Goal: Contribute content: Add original content to the website for others to see

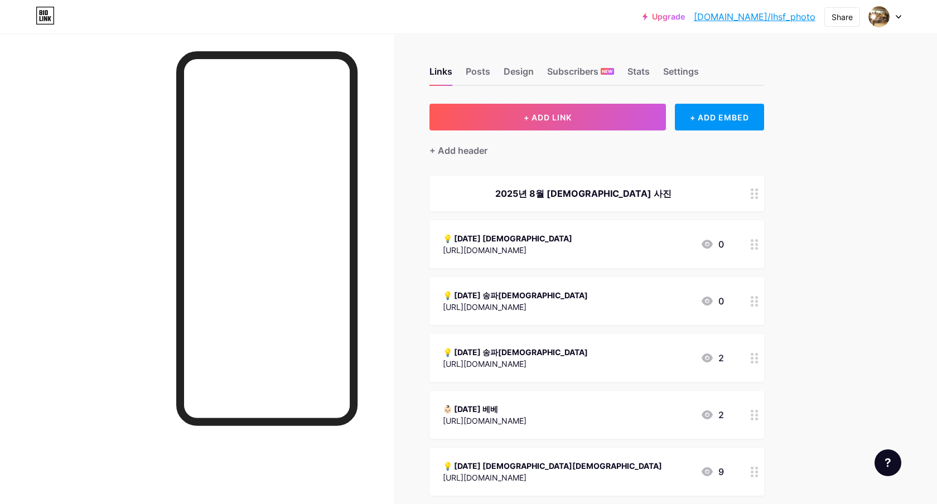
click at [653, 249] on div "💡 [DATE] [DEMOGRAPHIC_DATA] [URL][DOMAIN_NAME] 0" at bounding box center [583, 244] width 281 height 26
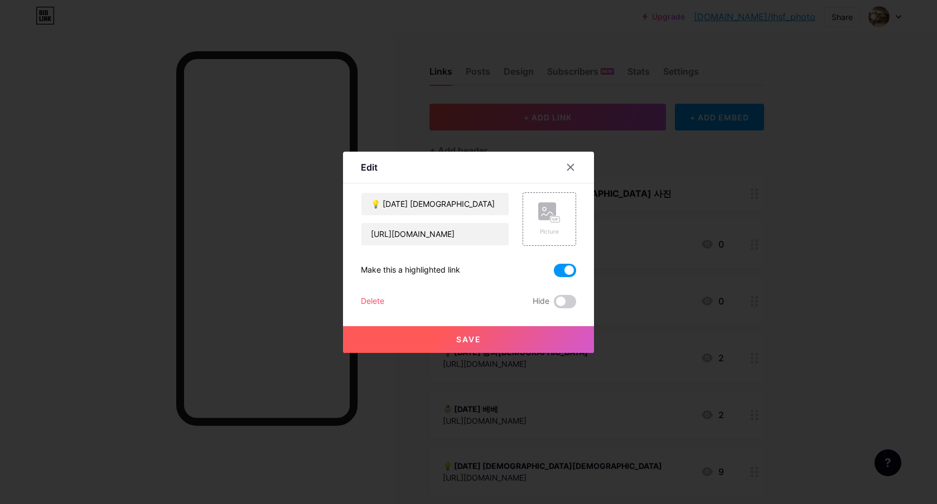
click at [570, 269] on span at bounding box center [565, 270] width 22 height 13
click at [554, 273] on input "checkbox" at bounding box center [554, 273] width 0 height 0
click at [528, 354] on div at bounding box center [468, 252] width 937 height 504
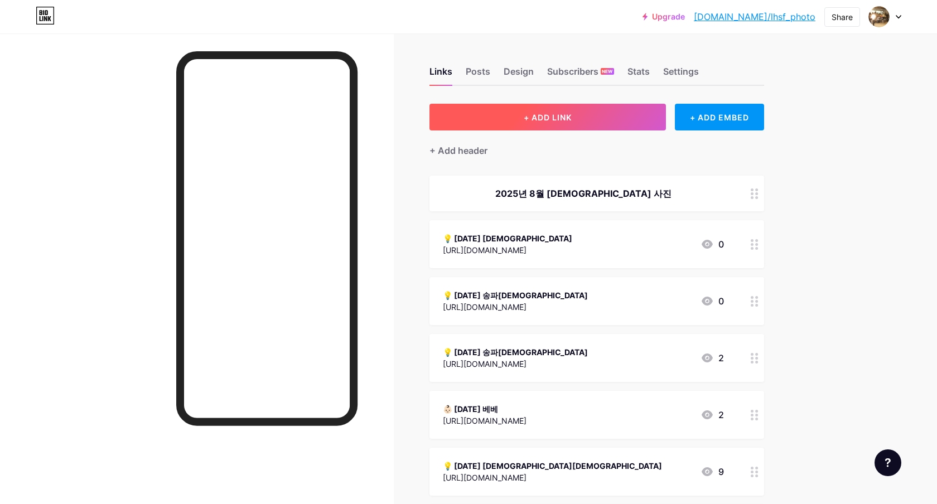
click at [557, 105] on button "+ ADD LINK" at bounding box center [547, 117] width 237 height 27
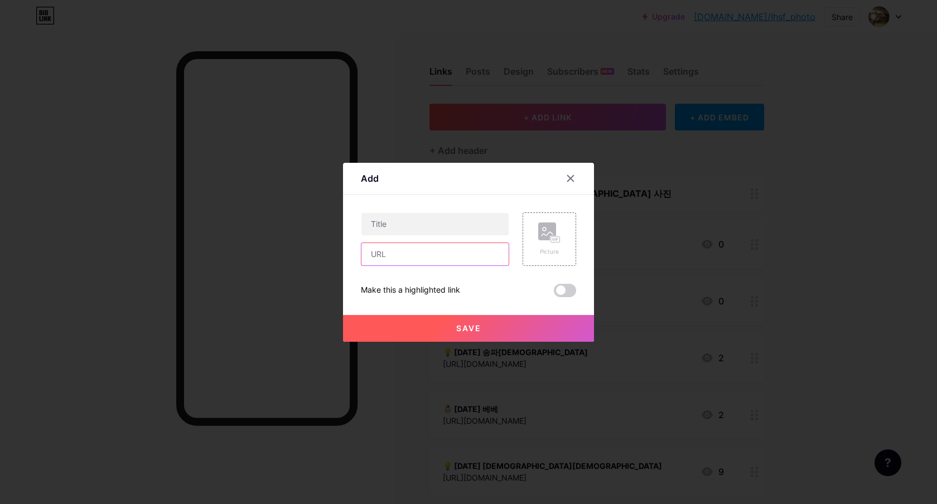
click at [427, 256] on input "text" at bounding box center [434, 254] width 147 height 22
paste input "[URL][DOMAIN_NAME]"
type input "[URL][DOMAIN_NAME]"
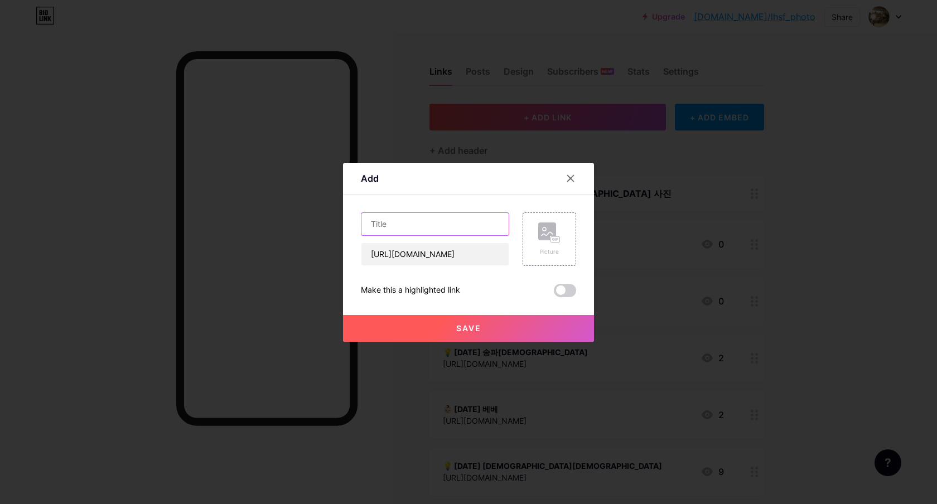
click at [459, 224] on input "text" at bounding box center [434, 224] width 147 height 22
type input "💡 [DATE] [DEMOGRAPHIC_DATA]"
click at [466, 330] on span "Save" at bounding box center [468, 327] width 25 height 9
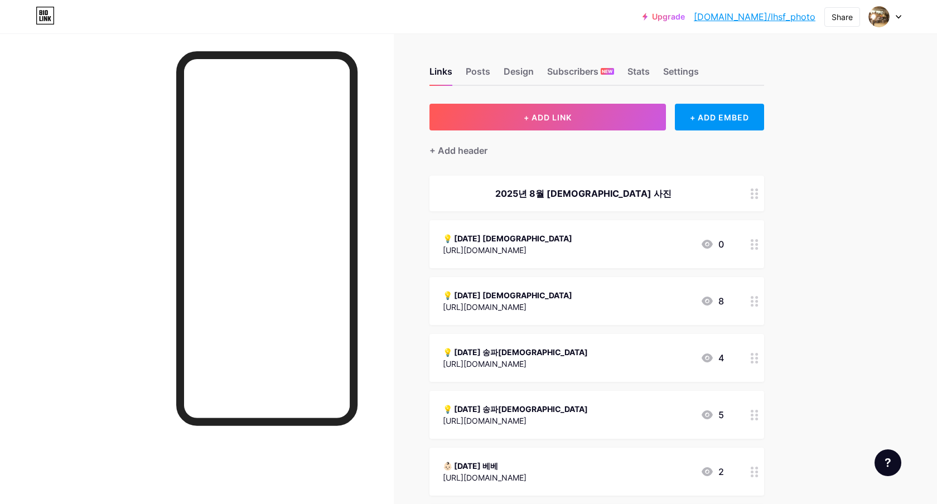
drag, startPoint x: 748, startPoint y: 196, endPoint x: 273, endPoint y: 0, distance: 514.0
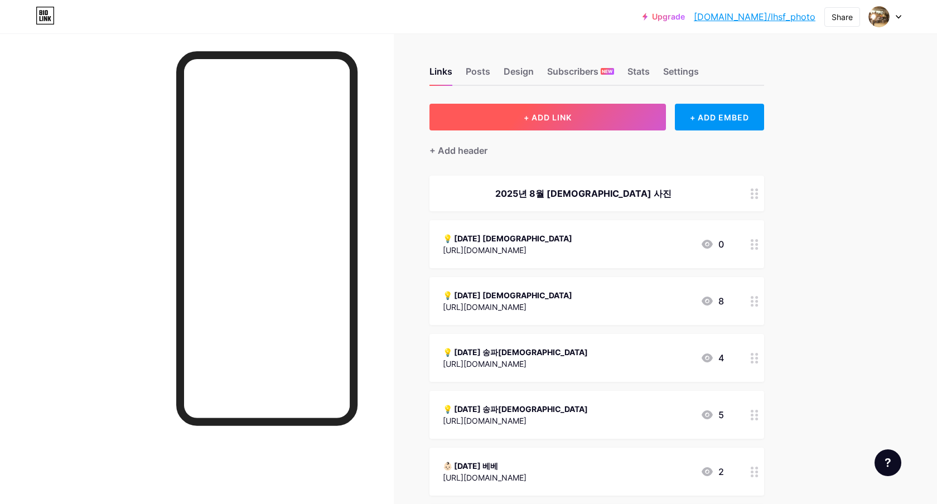
click at [534, 114] on span "+ ADD LINK" at bounding box center [548, 117] width 48 height 9
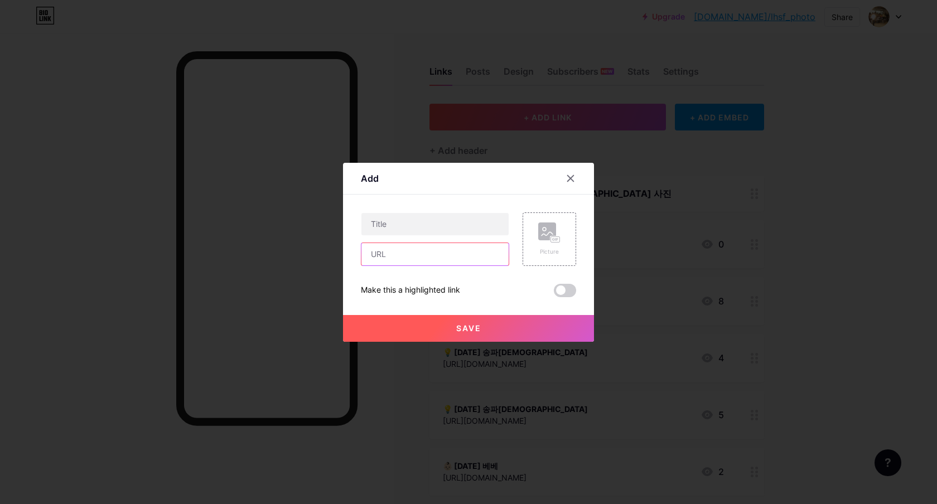
click at [406, 246] on input "text" at bounding box center [434, 254] width 147 height 22
paste input "[URL][DOMAIN_NAME]"
type input "[URL][DOMAIN_NAME]"
click at [568, 287] on span at bounding box center [565, 290] width 22 height 13
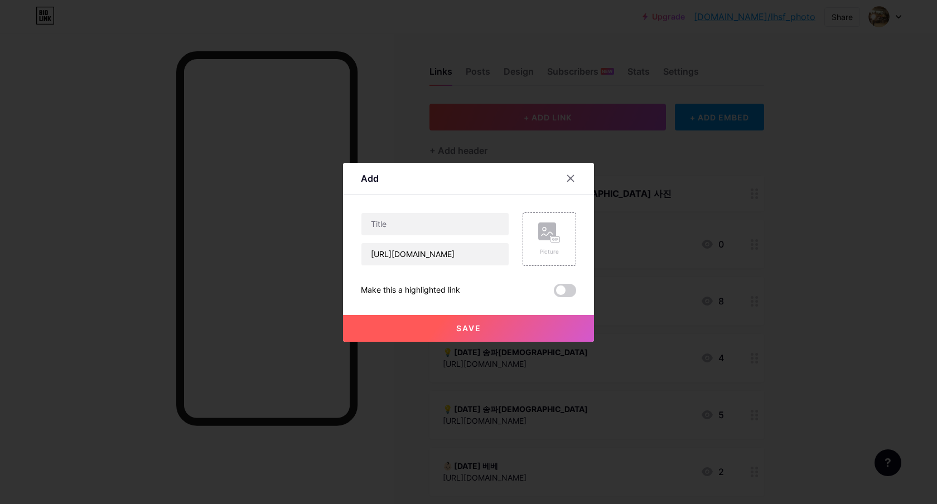
scroll to position [0, 0]
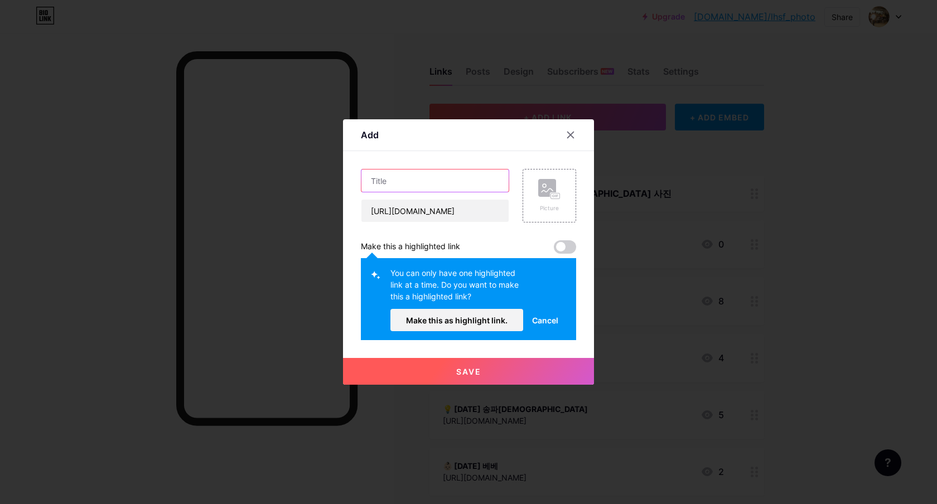
click at [443, 173] on input "text" at bounding box center [434, 181] width 147 height 22
click at [561, 246] on span at bounding box center [565, 246] width 22 height 13
click at [445, 177] on input "text" at bounding box center [434, 181] width 147 height 22
type input "💡 [DATE] 송파 [DEMOGRAPHIC_DATA]"
click at [475, 374] on span "Save" at bounding box center [468, 371] width 25 height 9
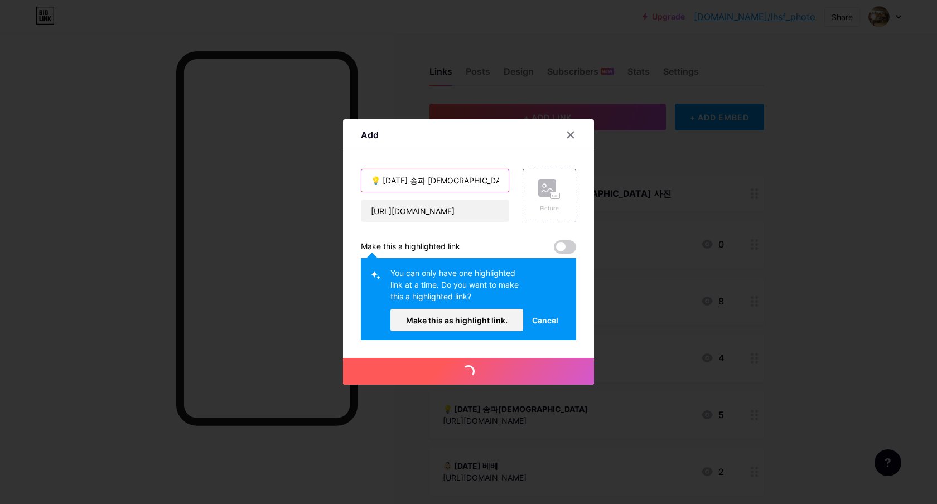
click at [444, 181] on input "💡 [DATE] 송파 [DEMOGRAPHIC_DATA]" at bounding box center [434, 181] width 147 height 22
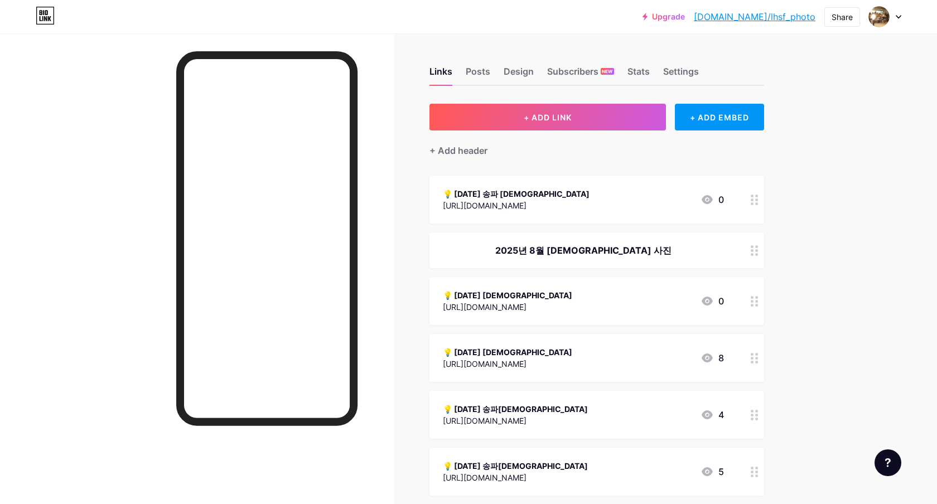
click at [582, 205] on div "[URL][DOMAIN_NAME]" at bounding box center [516, 206] width 147 height 12
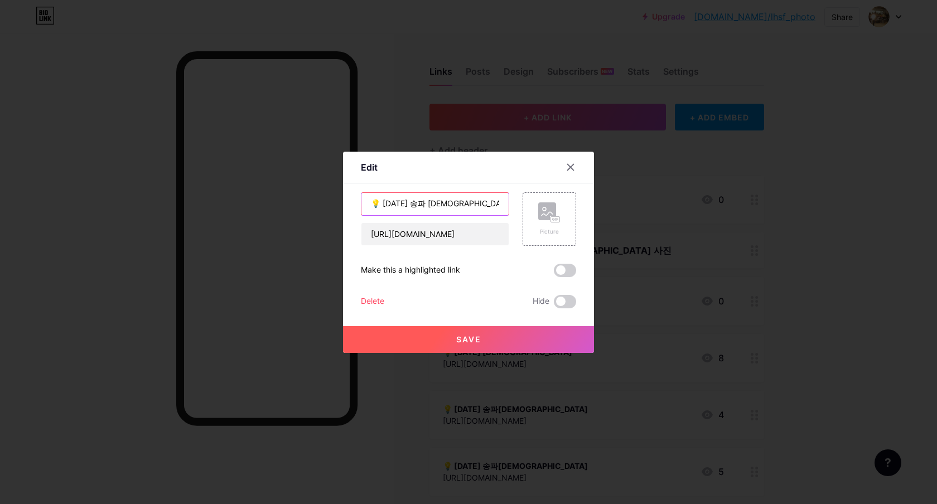
click at [442, 202] on input "💡 [DATE] 송파 [DEMOGRAPHIC_DATA]" at bounding box center [434, 204] width 147 height 22
type input "💡 [DATE] 송파[DEMOGRAPHIC_DATA]"
click at [482, 337] on button "Save" at bounding box center [468, 339] width 251 height 27
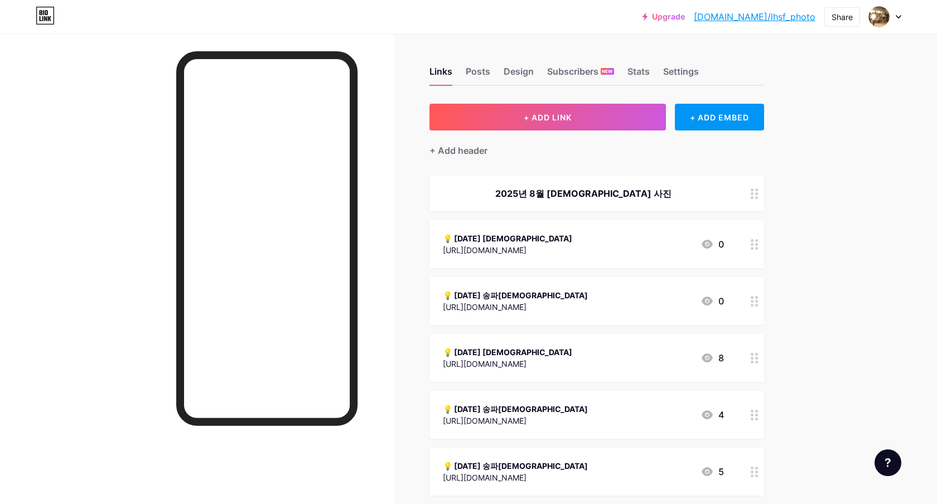
click at [689, 348] on div "💡 [DATE] [DEMOGRAPHIC_DATA] [URL][DOMAIN_NAME] 8" at bounding box center [583, 358] width 281 height 26
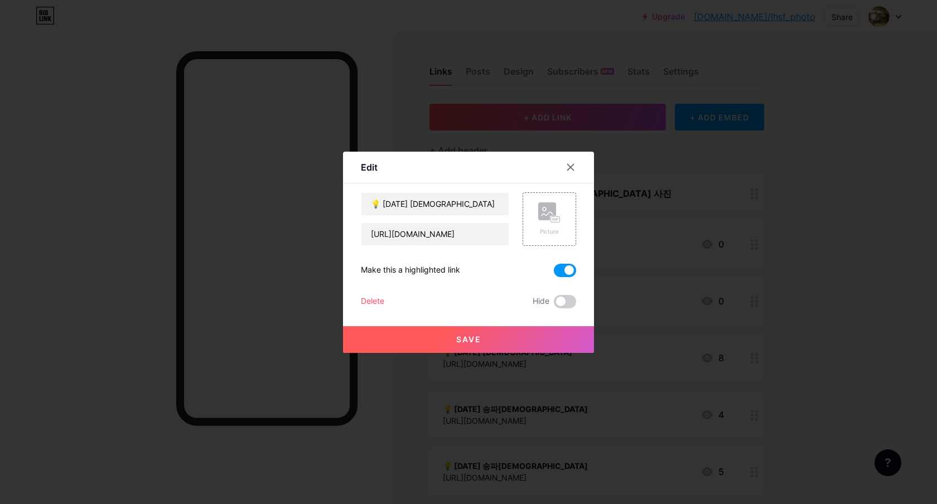
click at [564, 268] on span at bounding box center [565, 270] width 22 height 13
click at [554, 273] on input "checkbox" at bounding box center [554, 273] width 0 height 0
click at [496, 338] on button "Save" at bounding box center [468, 339] width 251 height 27
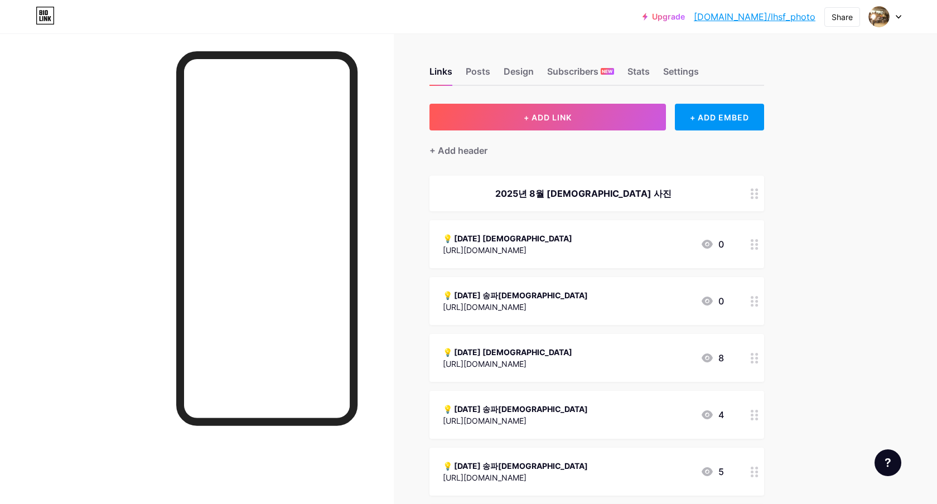
click at [570, 291] on div "💡 [DATE] 송파[DEMOGRAPHIC_DATA]" at bounding box center [515, 295] width 145 height 12
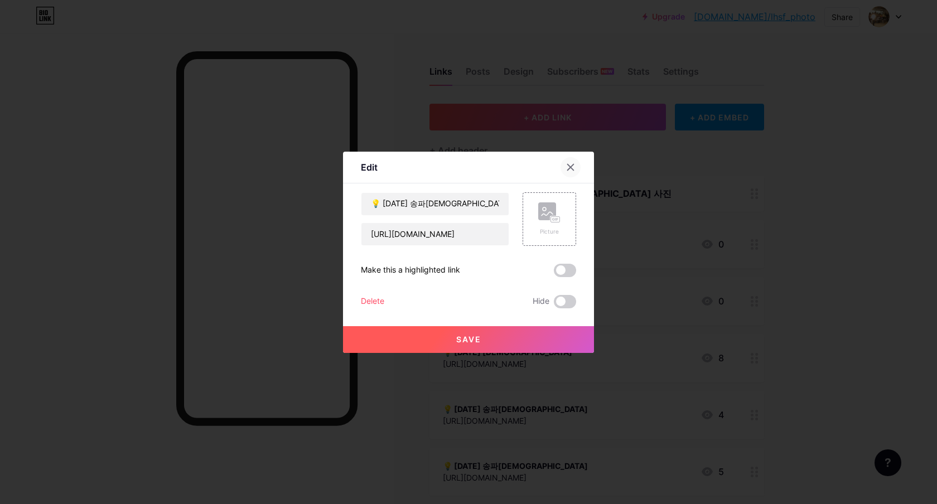
click at [574, 172] on div at bounding box center [570, 167] width 20 height 20
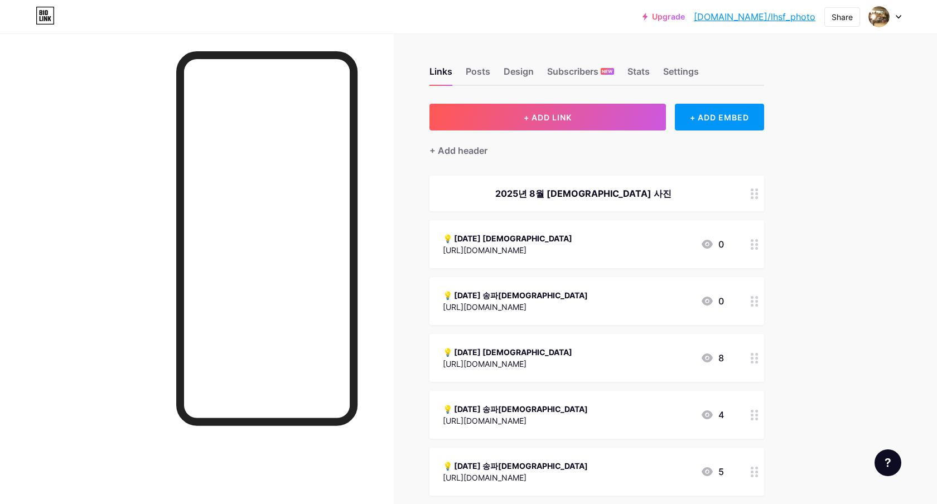
click at [574, 260] on div "💡 [DATE] [DEMOGRAPHIC_DATA] [URL][DOMAIN_NAME] 0" at bounding box center [596, 244] width 335 height 48
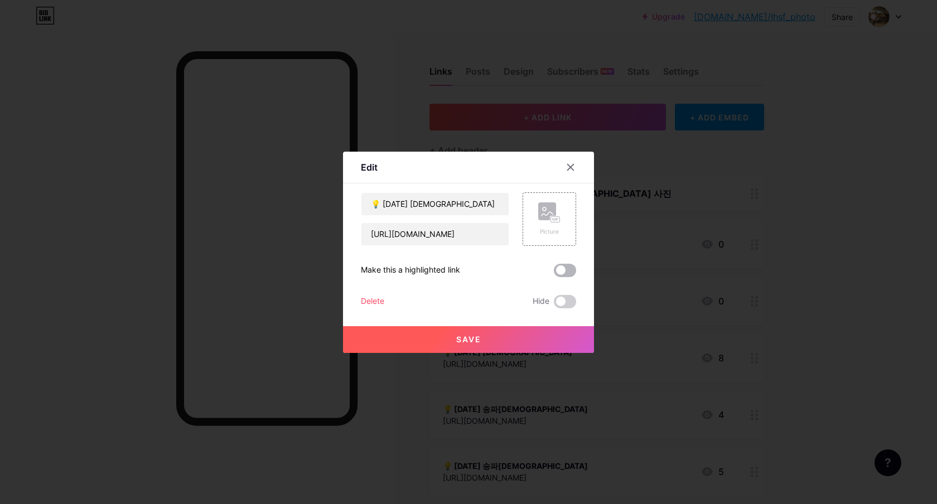
click at [568, 270] on span at bounding box center [565, 270] width 22 height 13
click at [554, 273] on input "checkbox" at bounding box center [554, 273] width 0 height 0
click at [519, 337] on button "Save" at bounding box center [468, 339] width 251 height 27
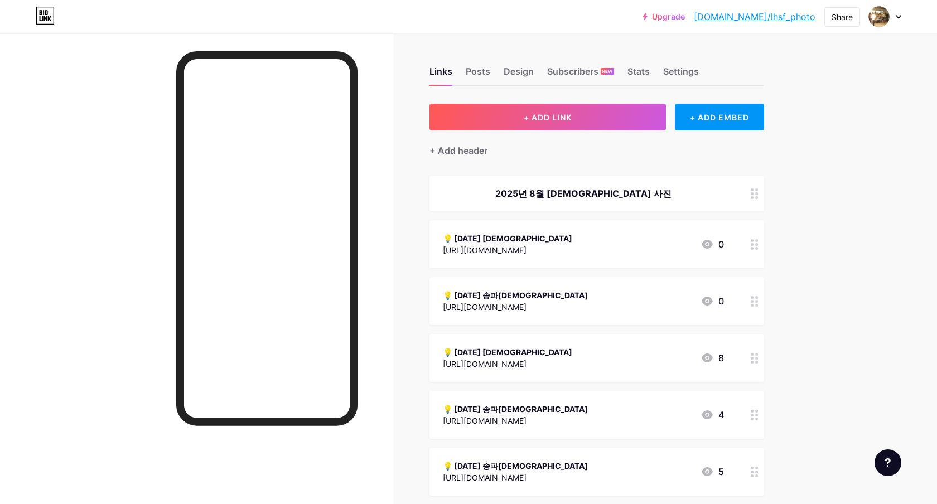
click at [572, 233] on div "💡 [DATE] [DEMOGRAPHIC_DATA]" at bounding box center [507, 239] width 129 height 12
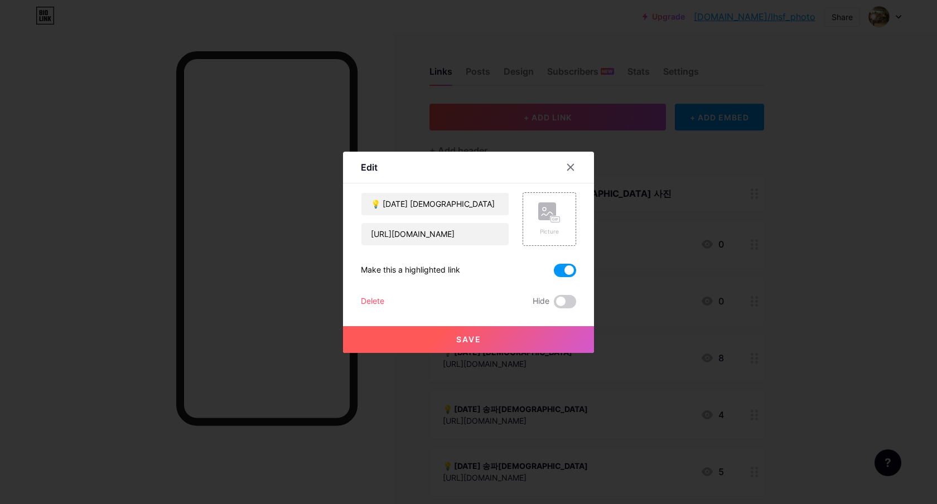
click at [566, 269] on span at bounding box center [565, 270] width 22 height 13
click at [554, 273] on input "checkbox" at bounding box center [554, 273] width 0 height 0
click at [517, 345] on button "Save" at bounding box center [468, 339] width 251 height 27
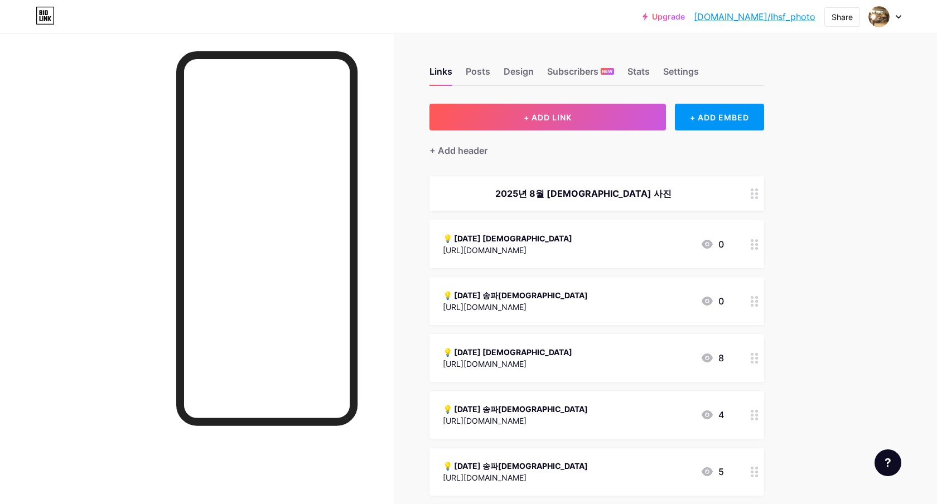
click at [588, 308] on div "[URL][DOMAIN_NAME]" at bounding box center [515, 307] width 145 height 12
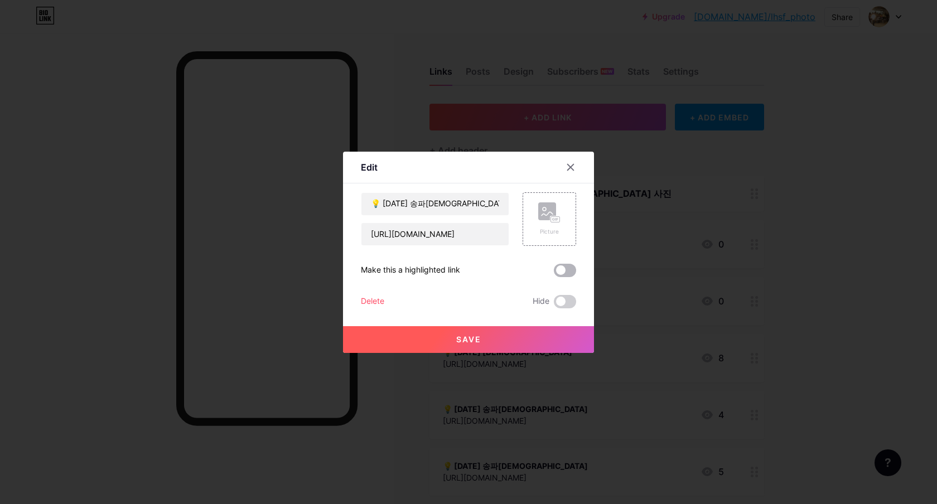
click at [564, 270] on span at bounding box center [565, 270] width 22 height 13
click at [554, 273] on input "checkbox" at bounding box center [554, 273] width 0 height 0
click at [476, 347] on button "Save" at bounding box center [468, 339] width 251 height 27
